Goal: Communication & Community: Answer question/provide support

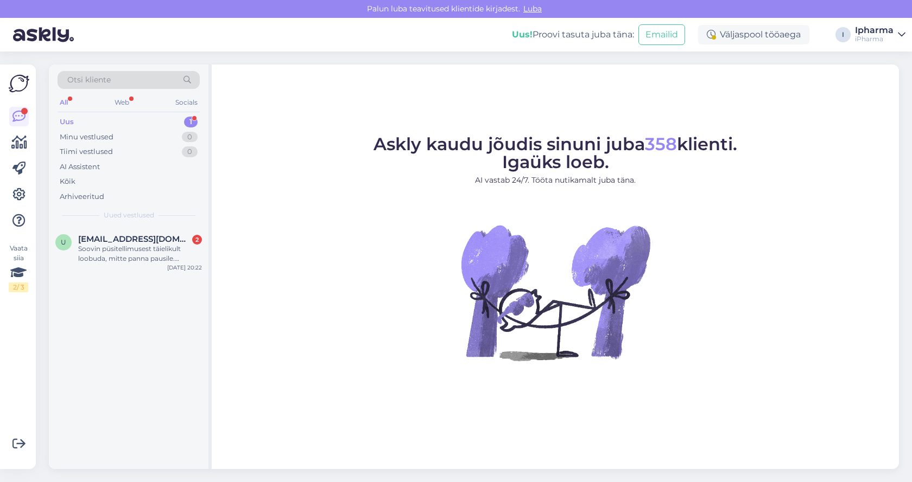
click at [78, 121] on div "Uus 1" at bounding box center [129, 122] width 142 height 15
click at [111, 246] on div "Soovin püsitellimusest täielikult loobuda, mitte panna pausile. Magneesiumi ost…" at bounding box center [140, 254] width 124 height 20
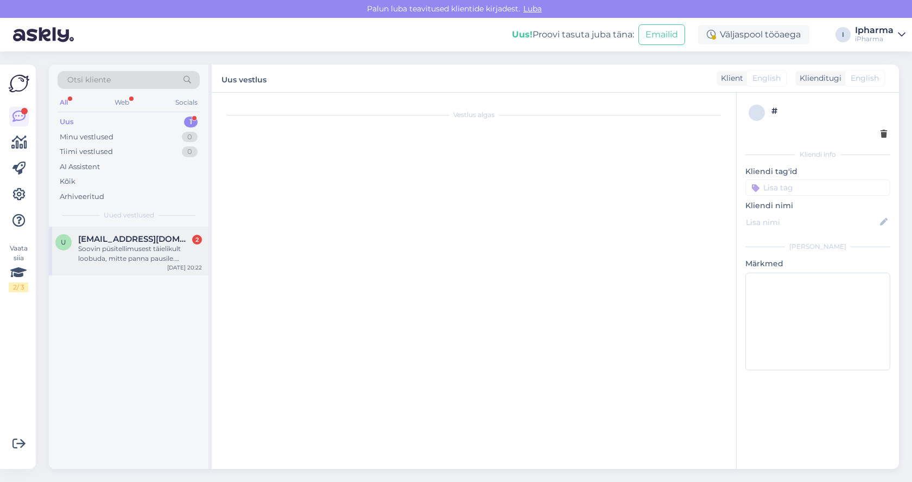
scroll to position [161, 0]
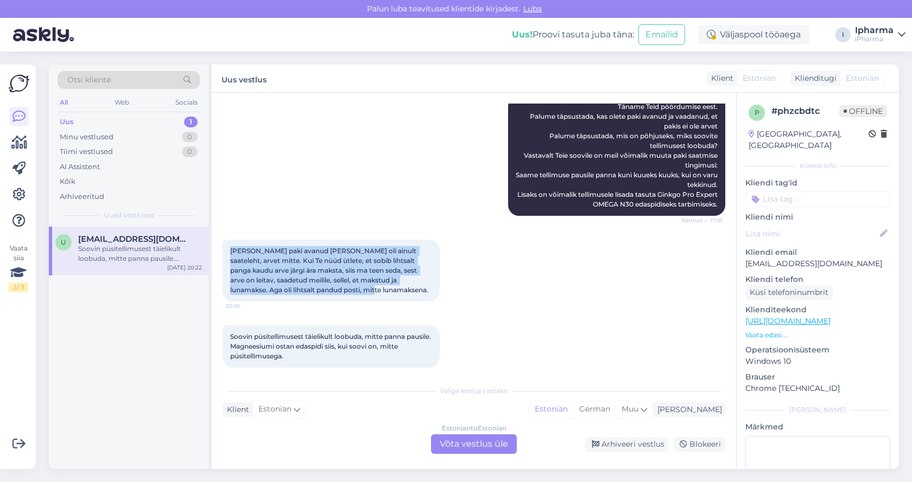
drag, startPoint x: 348, startPoint y: 285, endPoint x: 224, endPoint y: 240, distance: 132.9
click at [224, 240] on div "[PERSON_NAME] paki avanud [PERSON_NAME] oli ainult saateleht, arvet mitte. Kui …" at bounding box center [330, 271] width 217 height 62
copy span "[PERSON_NAME] paki avanud [PERSON_NAME] oli ainult saateleht, arvet mitte. Kui …"
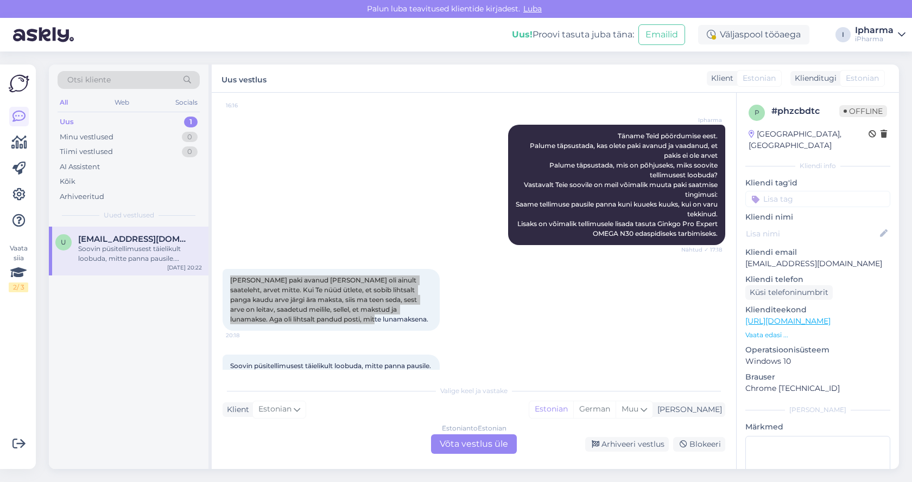
scroll to position [107, 0]
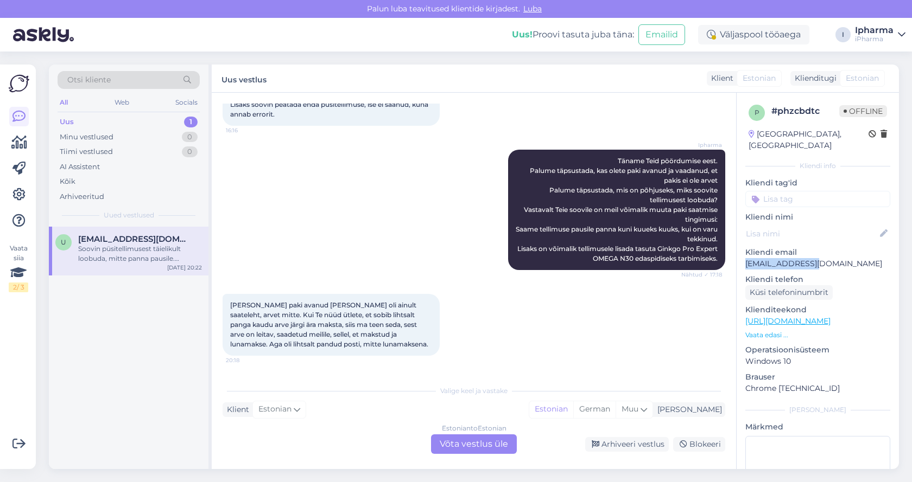
drag, startPoint x: 812, startPoint y: 253, endPoint x: 745, endPoint y: 258, distance: 67.4
click at [745, 258] on div "p # phzcbdtc Offline [GEOGRAPHIC_DATA], [GEOGRAPHIC_DATA] Kliendi info Kliendi …" at bounding box center [817, 321] width 162 height 457
copy p "[EMAIL_ADDRESS][DOMAIN_NAME]"
click at [481, 439] on div "Estonian to Estonian Võta vestlus üle" at bounding box center [474, 445] width 86 height 20
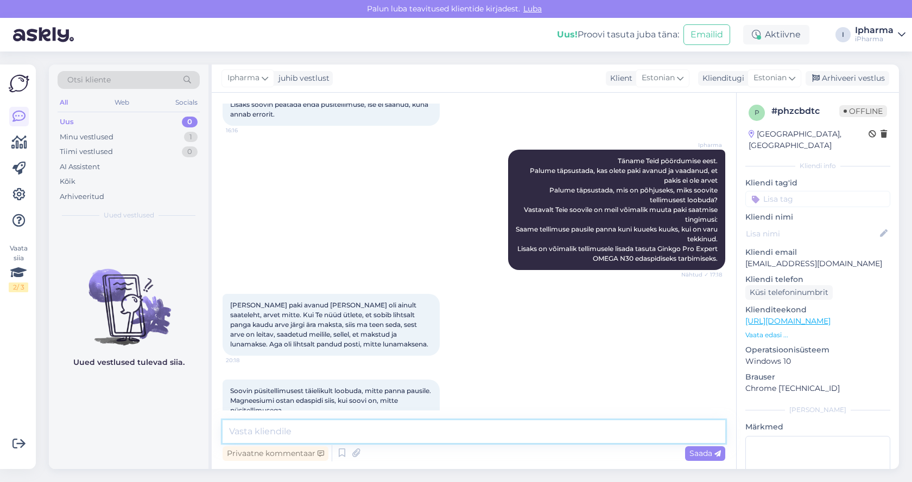
click at [301, 429] on textarea at bounding box center [473, 432] width 503 height 23
type textarea "Tere"
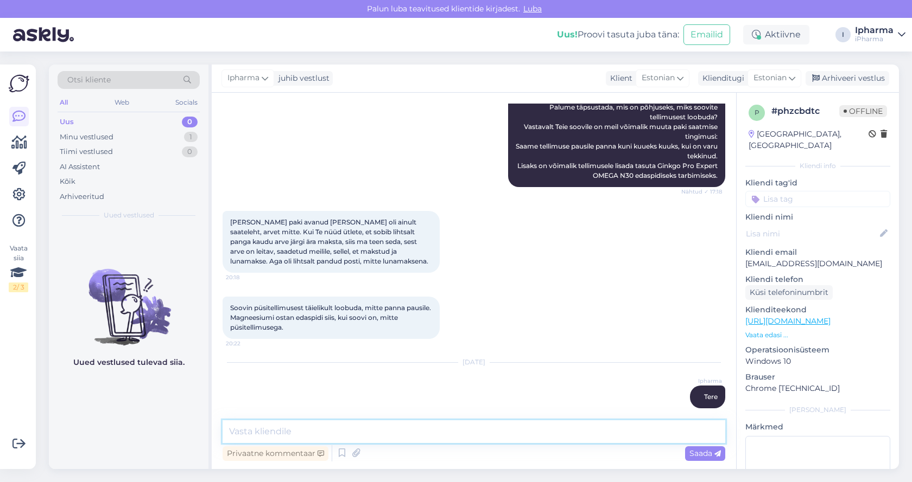
type textarea "T"
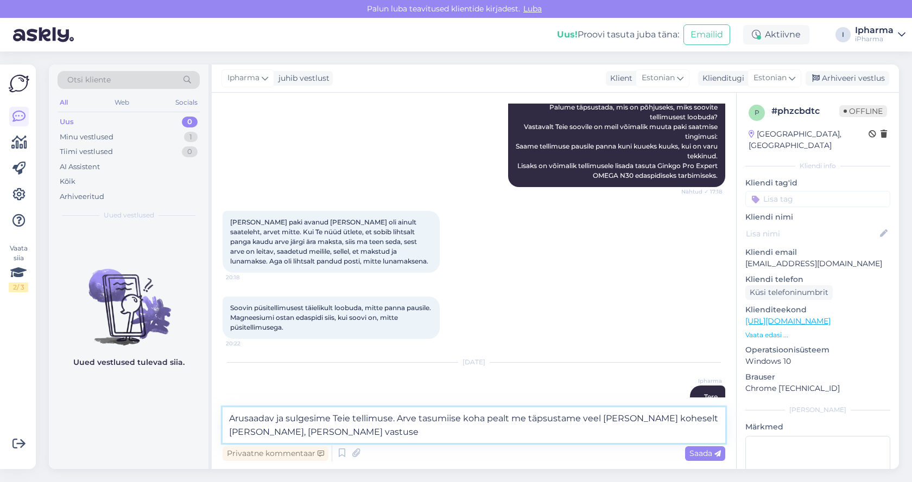
type textarea "Arusaadav ja sulgesime Teie tellimuse. Arve tasumiise koha pealt me täpsustame …"
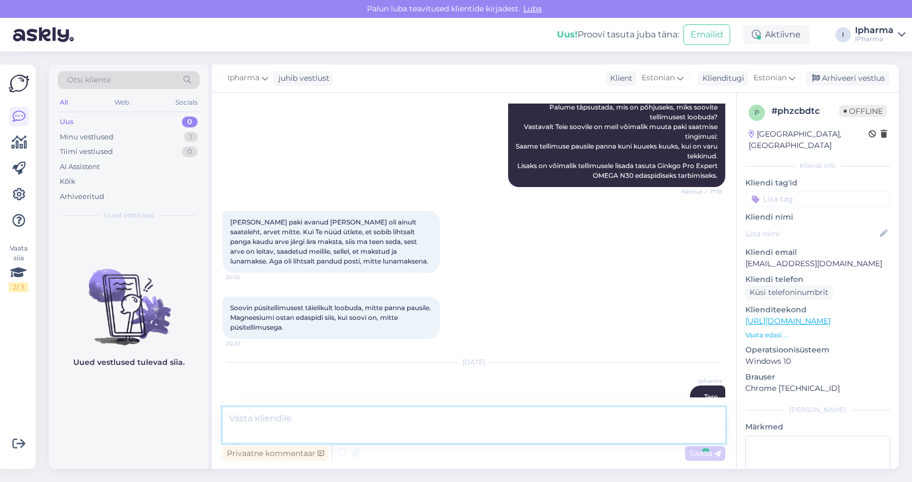
scroll to position [256, 0]
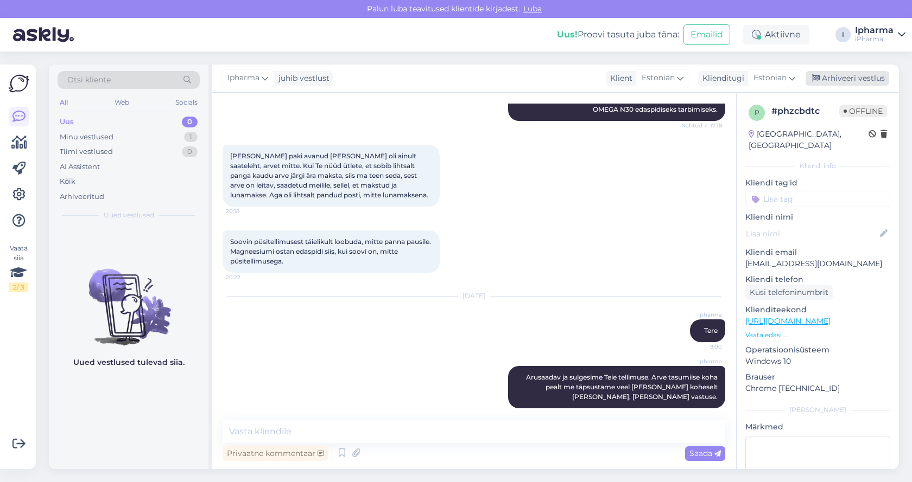
click at [843, 80] on div "Arhiveeri vestlus" at bounding box center [847, 78] width 84 height 15
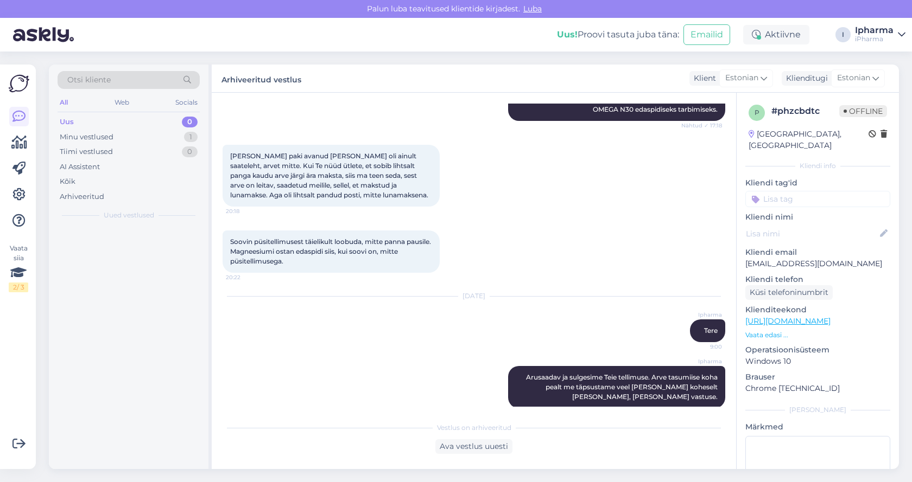
scroll to position [260, 0]
